Goal: Transaction & Acquisition: Purchase product/service

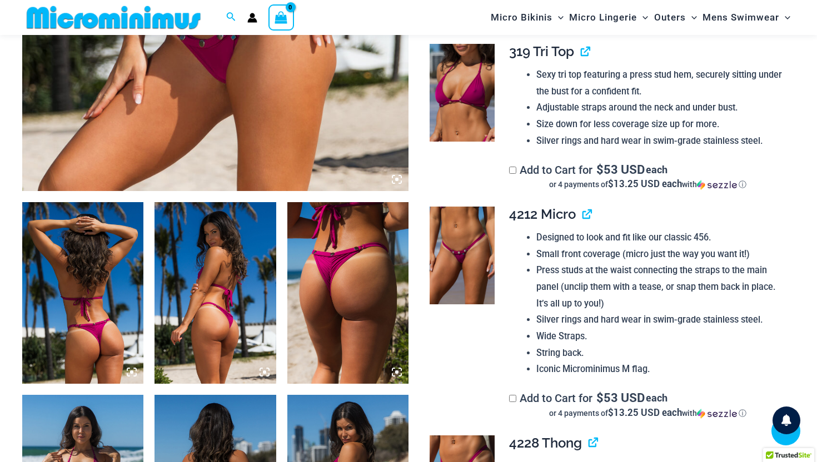
scroll to position [352, 0]
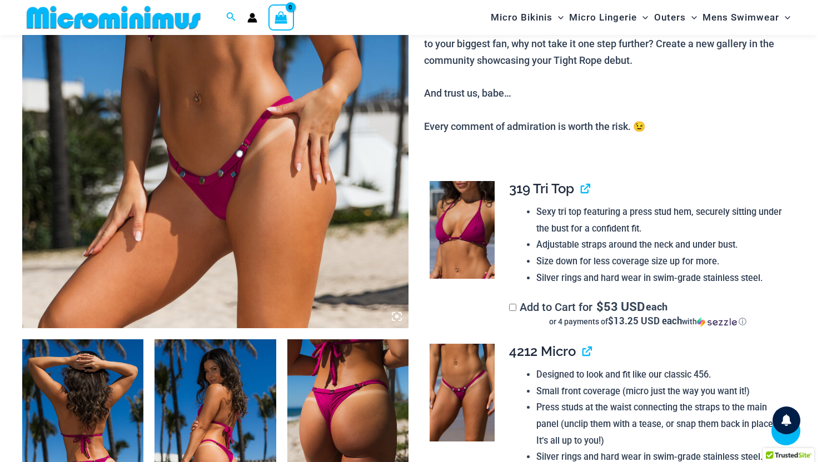
click at [396, 316] on icon at bounding box center [396, 316] width 3 height 3
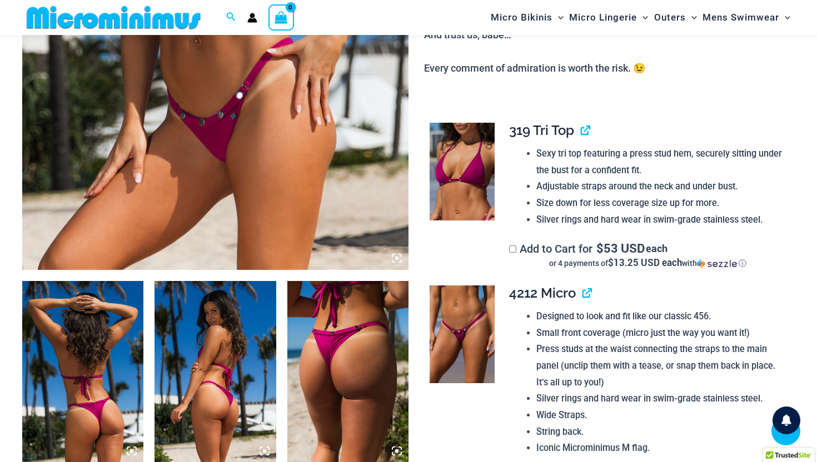
scroll to position [420, 0]
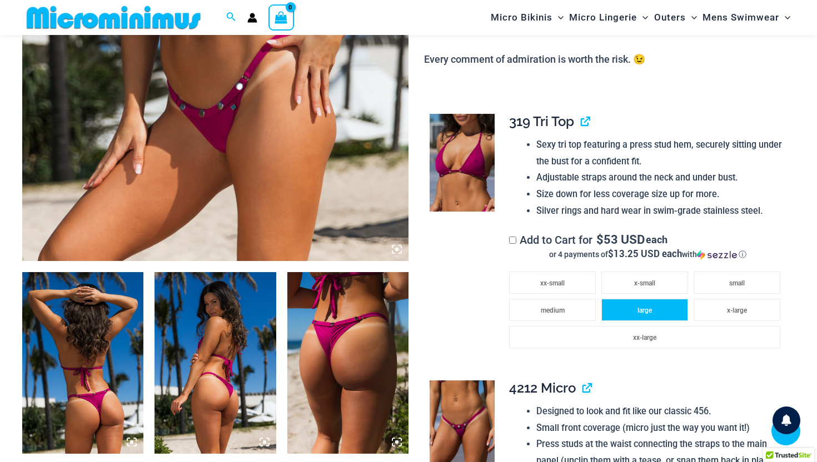
click at [631, 312] on li "large" at bounding box center [644, 310] width 87 height 22
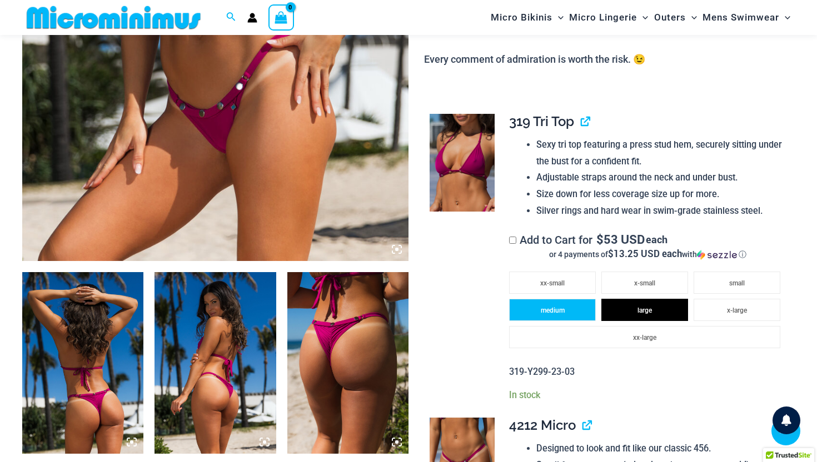
click at [572, 308] on li "medium" at bounding box center [552, 310] width 87 height 22
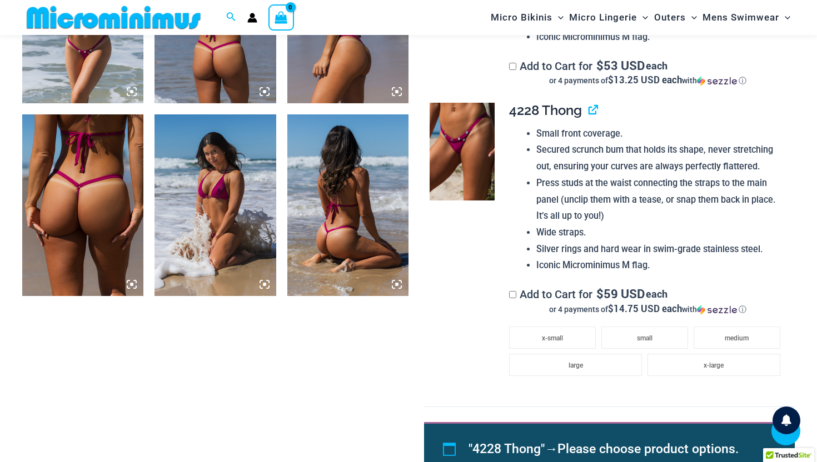
scroll to position [966, 0]
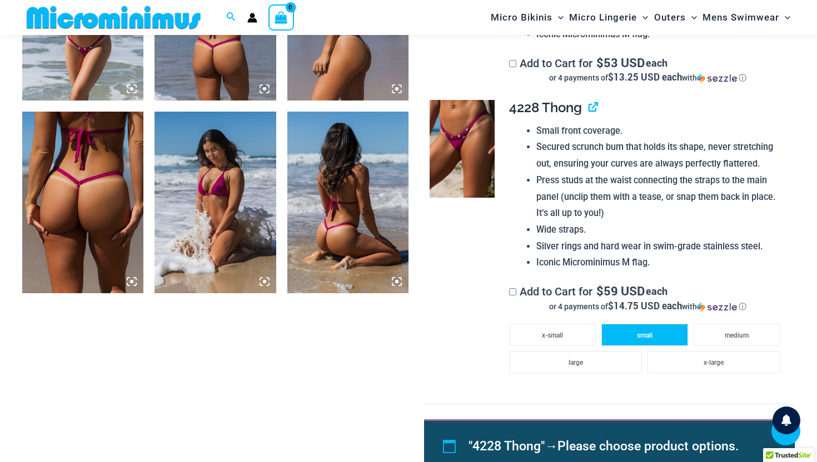
click at [637, 336] on span "small" at bounding box center [645, 336] width 16 height 8
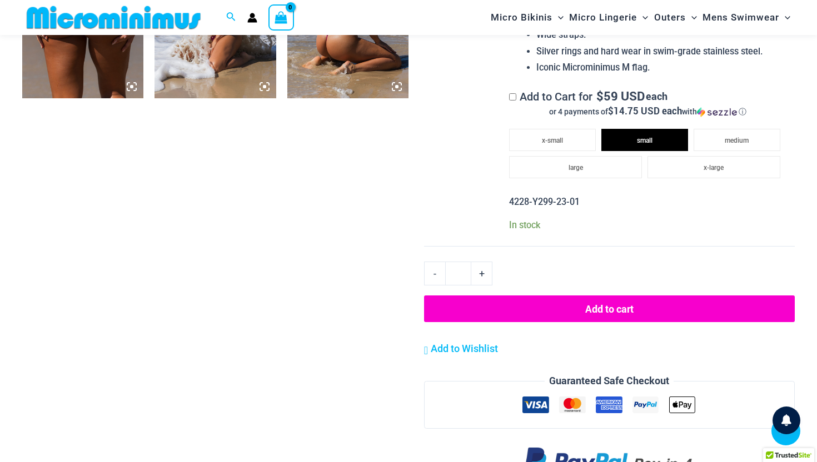
scroll to position [1158, 0]
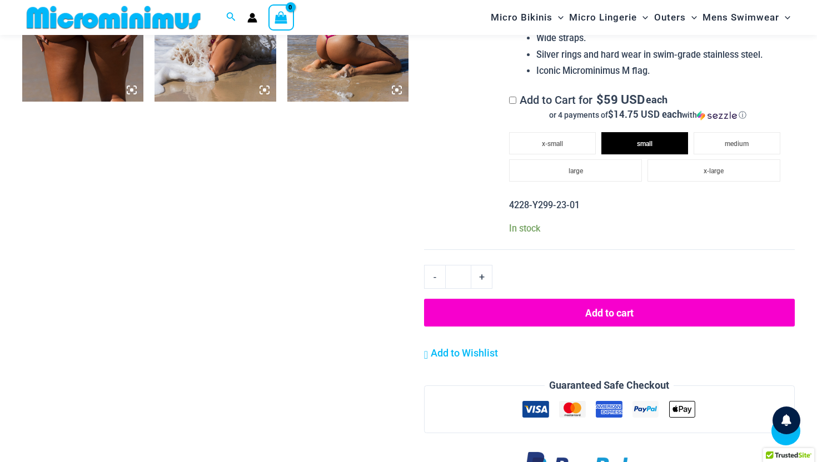
click at [606, 309] on button "Add to cart" at bounding box center [609, 313] width 371 height 28
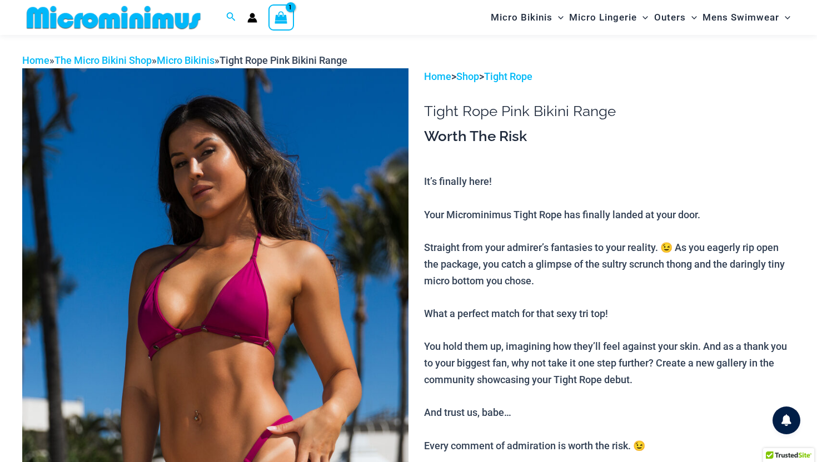
scroll to position [0, 0]
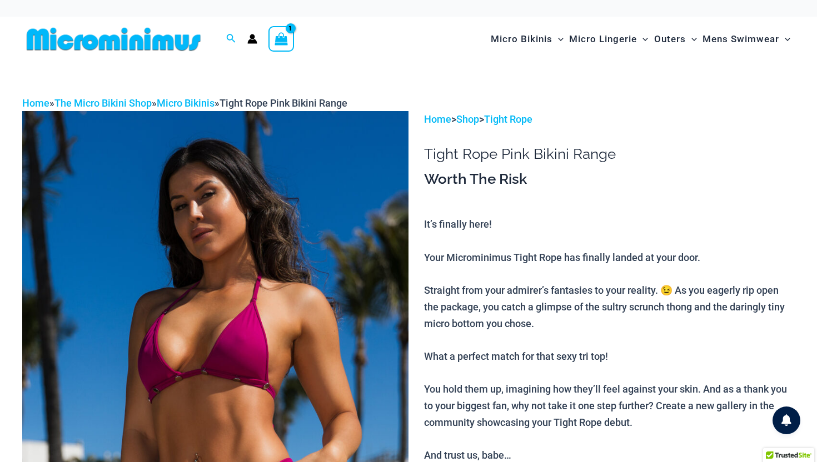
click at [283, 37] on icon "View Shopping Cart, 1 items" at bounding box center [281, 38] width 13 height 13
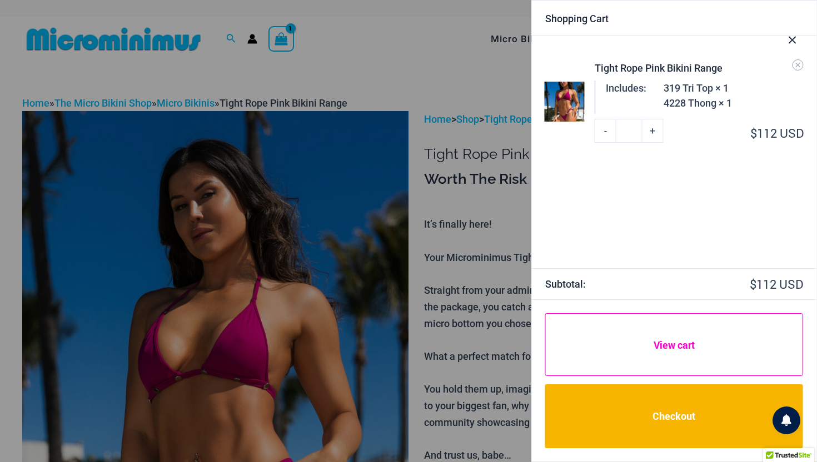
click at [639, 356] on link "View cart" at bounding box center [674, 344] width 258 height 63
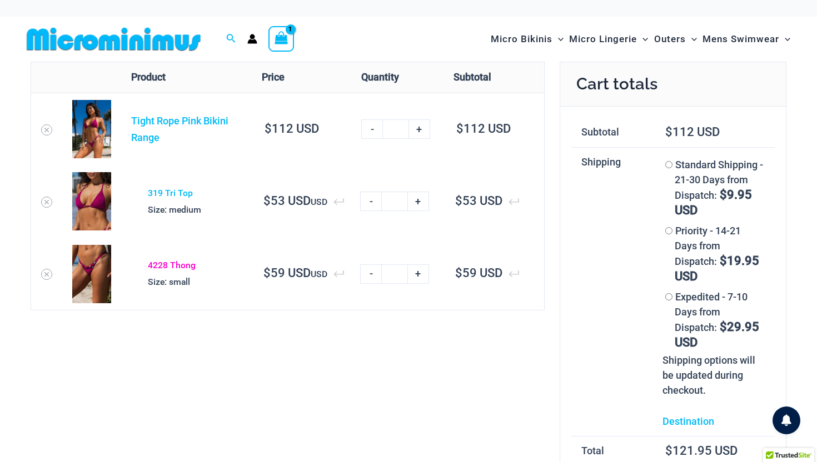
click at [164, 268] on link "4228 Thong" at bounding box center [172, 265] width 48 height 11
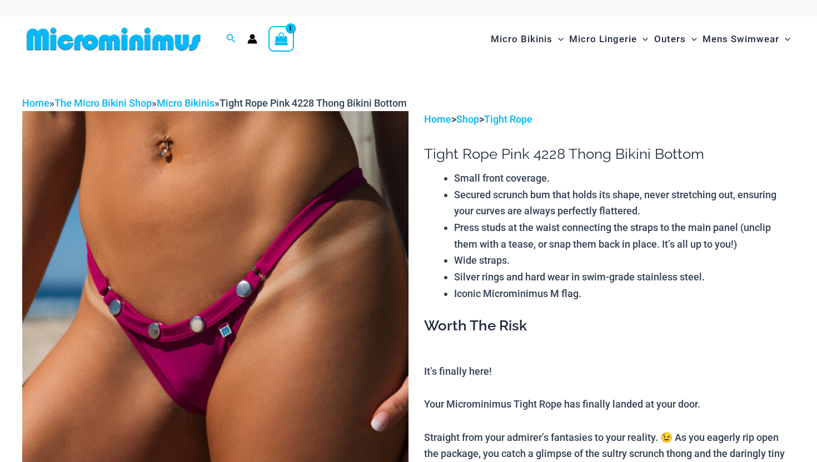
select select
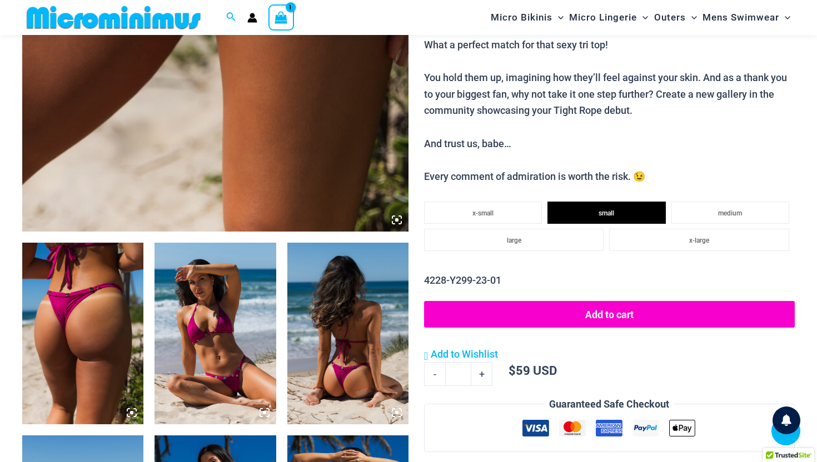
scroll to position [445, 0]
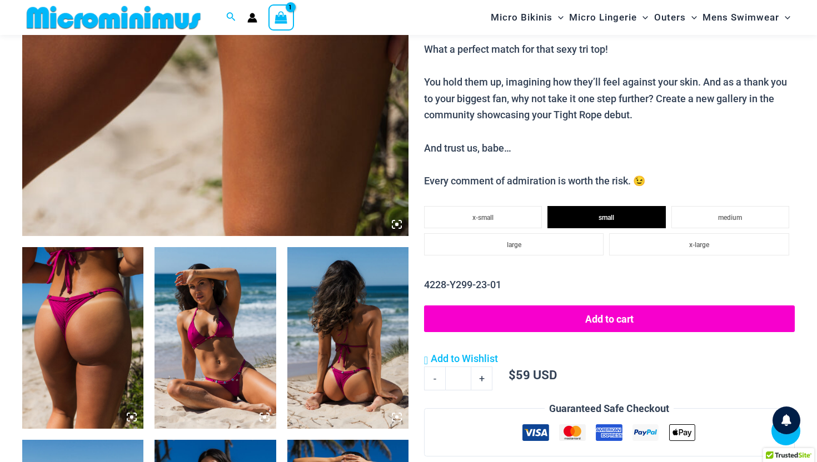
click at [248, 351] on img at bounding box center [214, 338] width 121 height 182
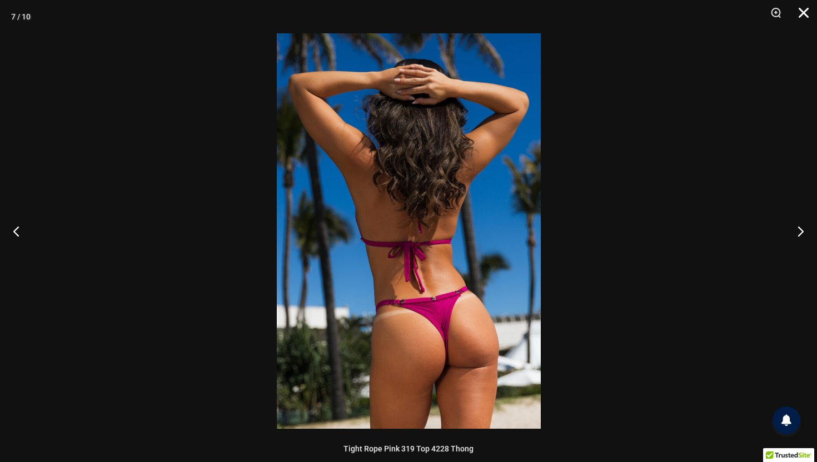
click at [806, 12] on button "Close" at bounding box center [800, 16] width 28 height 33
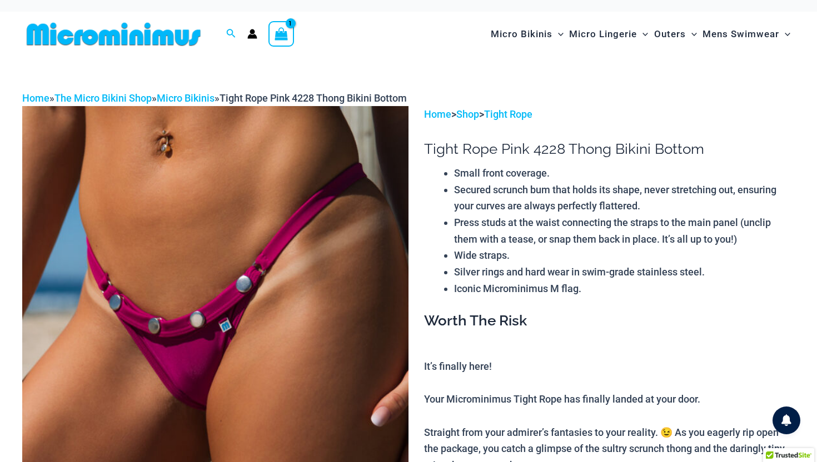
scroll to position [0, 0]
